Goal: Task Accomplishment & Management: Manage account settings

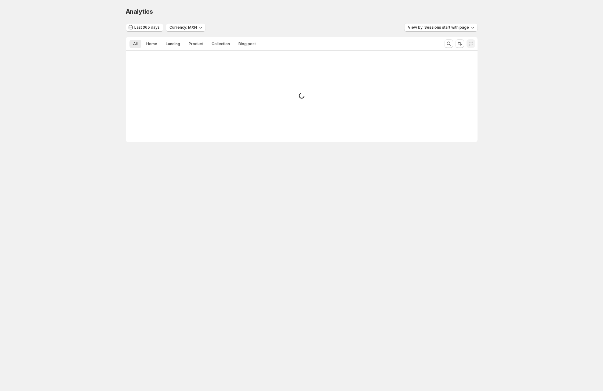
click at [101, 74] on div "Analytics. This page is ready Analytics Last 365 days Currency: MXN View by: Se…" at bounding box center [301, 87] width 603 height 175
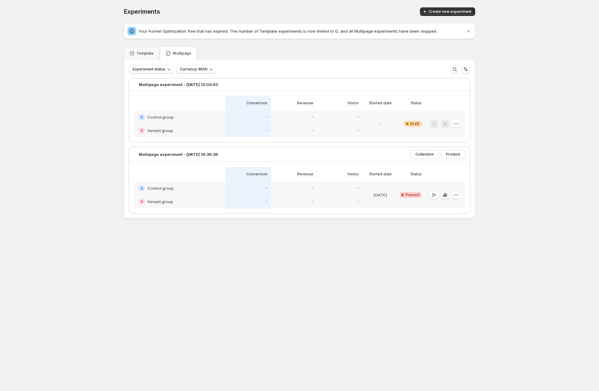
click at [450, 193] on button "button" at bounding box center [445, 195] width 9 height 9
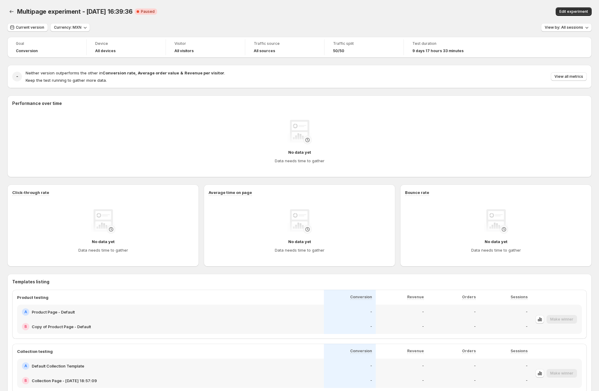
scroll to position [8, 0]
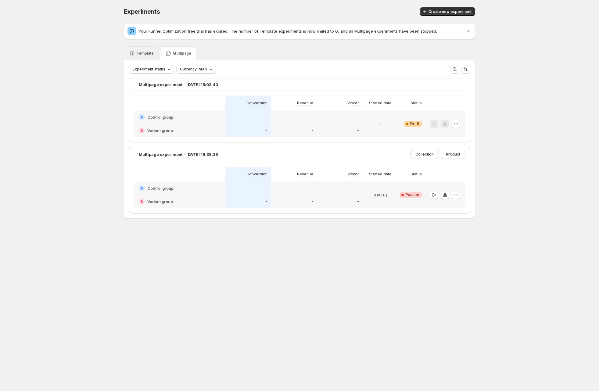
click at [140, 55] on p "Template" at bounding box center [144, 53] width 17 height 5
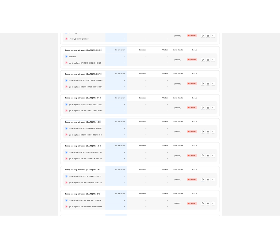
scroll to position [762, 0]
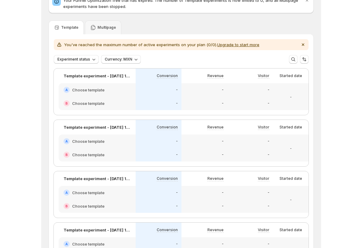
scroll to position [0, 0]
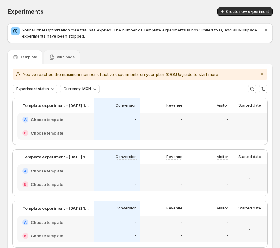
click at [119, 6] on div "Experiments. This page is ready Experiments Create new experiment" at bounding box center [139, 11] width 265 height 23
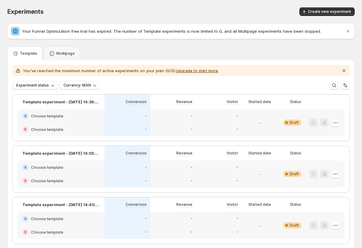
click at [179, 47] on div "Template Multipage" at bounding box center [180, 53] width 347 height 14
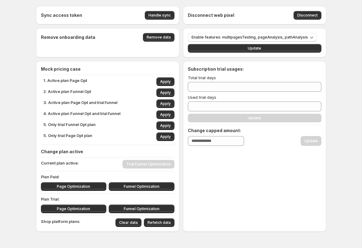
click at [221, 117] on div "Subscription trial usages: Total trial days * Used trial days * Update Change c…" at bounding box center [254, 106] width 133 height 80
click at [169, 126] on span "Apply" at bounding box center [165, 125] width 11 height 5
type input "**"
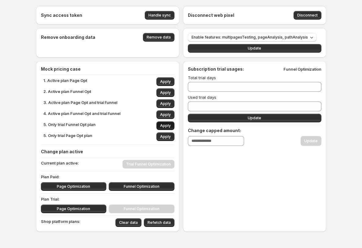
click at [169, 126] on span "Apply" at bounding box center [165, 125] width 11 height 5
drag, startPoint x: 247, startPoint y: 118, endPoint x: 205, endPoint y: 129, distance: 43.2
click at [247, 118] on button "Update" at bounding box center [254, 118] width 133 height 9
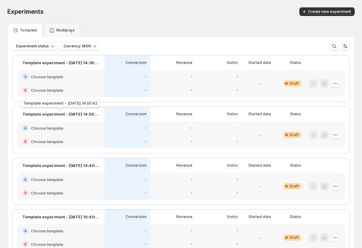
scroll to position [24, 0]
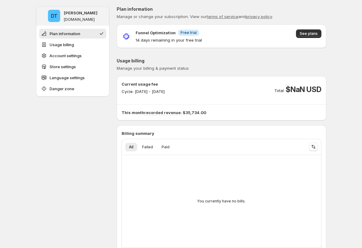
drag, startPoint x: 60, startPoint y: 142, endPoint x: 66, endPoint y: 131, distance: 12.0
